Goal: Task Accomplishment & Management: Use online tool/utility

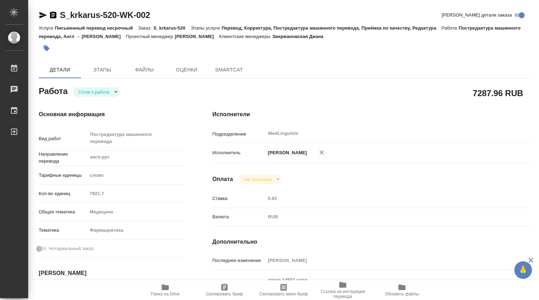
type textarea "x"
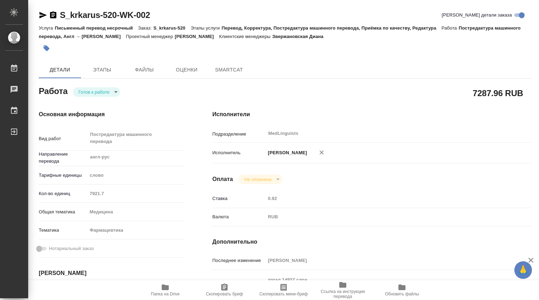
type textarea "x"
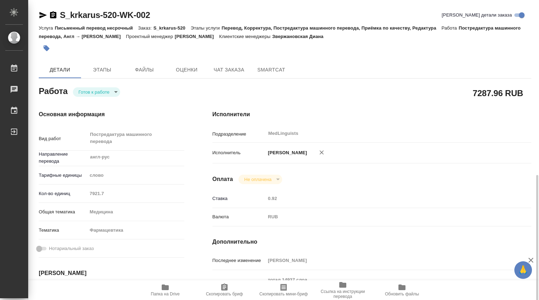
scroll to position [117, 0]
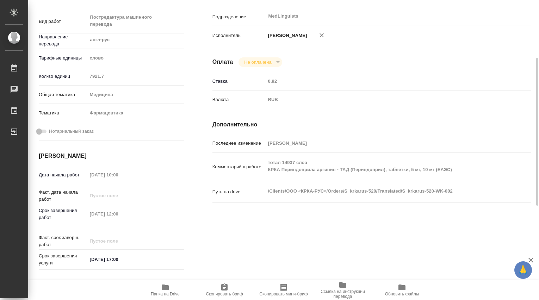
type textarea "x"
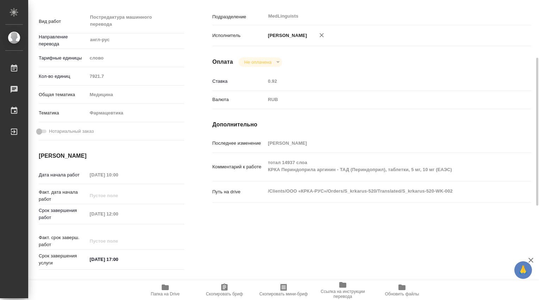
type textarea "x"
